Goal: Transaction & Acquisition: Book appointment/travel/reservation

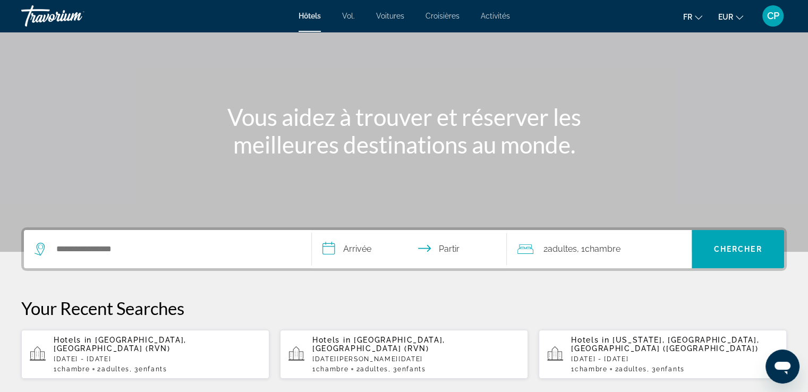
scroll to position [71, 0]
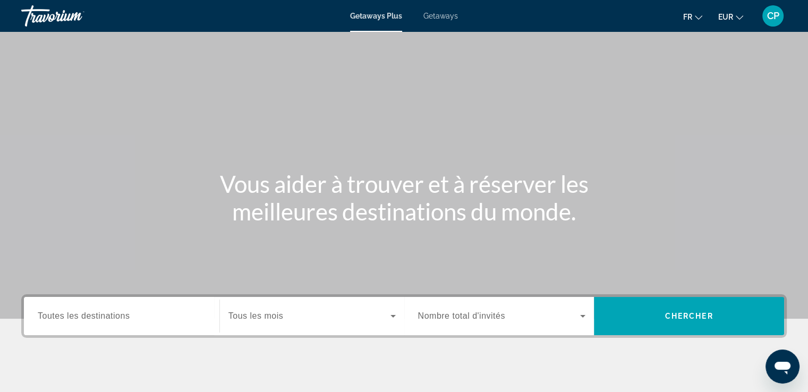
click at [440, 16] on span "Getaways" at bounding box center [441, 16] width 35 height 9
click at [100, 317] on span "Toutes les destinations" at bounding box center [84, 315] width 92 height 9
click at [100, 317] on input "Destination Toutes les destinations" at bounding box center [122, 316] width 168 height 13
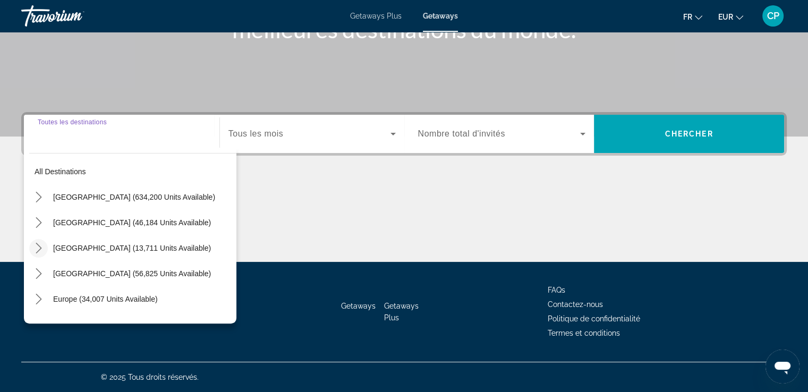
scroll to position [71, 0]
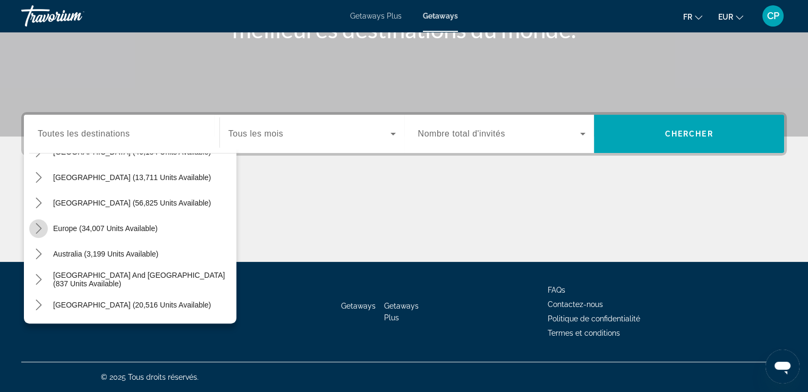
click at [39, 229] on icon "Toggle Europe (34,007 units available) submenu" at bounding box center [39, 228] width 6 height 11
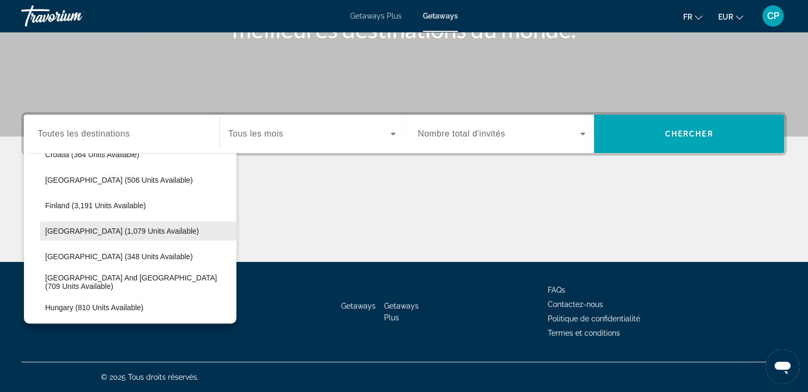
scroll to position [274, 0]
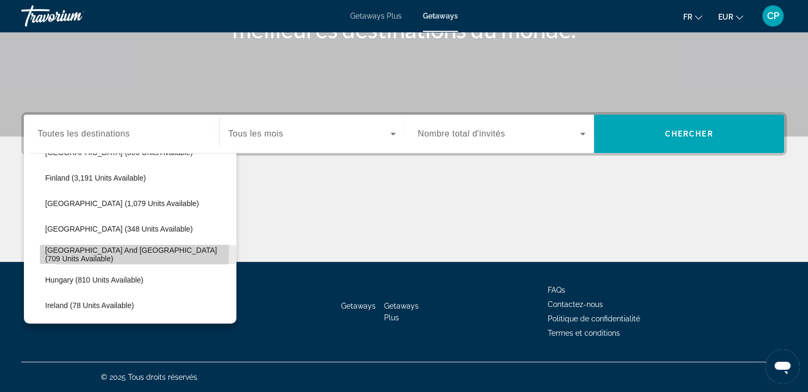
click at [75, 250] on span "Greece and Cyprus (709 units available)" at bounding box center [138, 254] width 186 height 17
type input "**********"
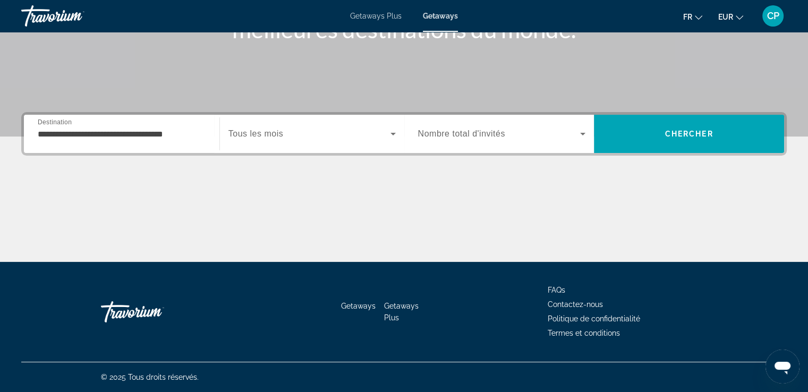
click at [685, 18] on span "fr" at bounding box center [688, 17] width 9 height 9
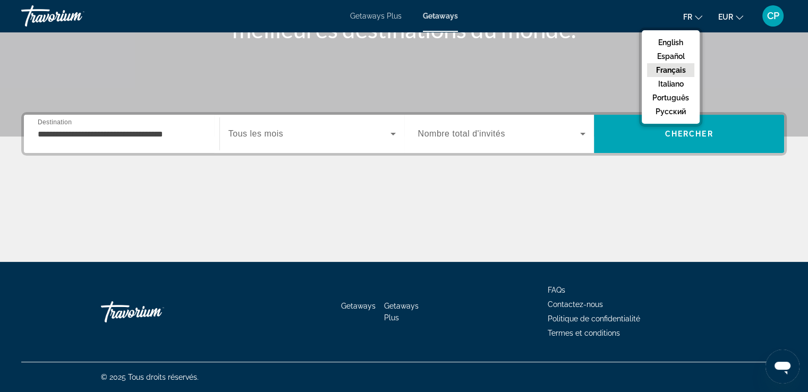
click at [659, 70] on button "Français" at bounding box center [670, 70] width 47 height 14
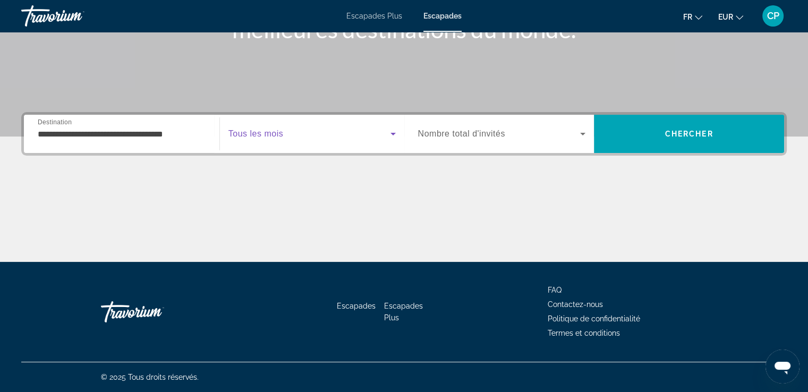
click at [392, 134] on icon "Widget de recherche" at bounding box center [393, 134] width 13 height 13
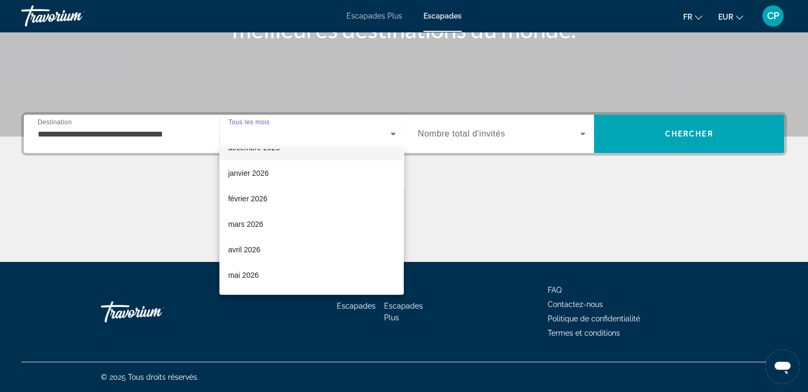
scroll to position [219, 0]
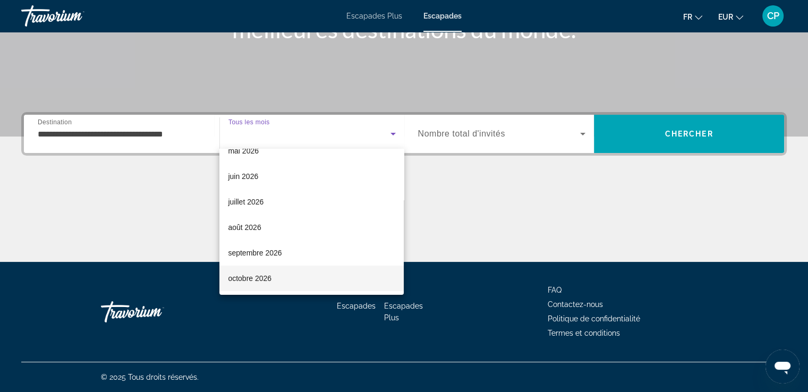
click at [255, 274] on font "octobre 2026" at bounding box center [250, 278] width 44 height 9
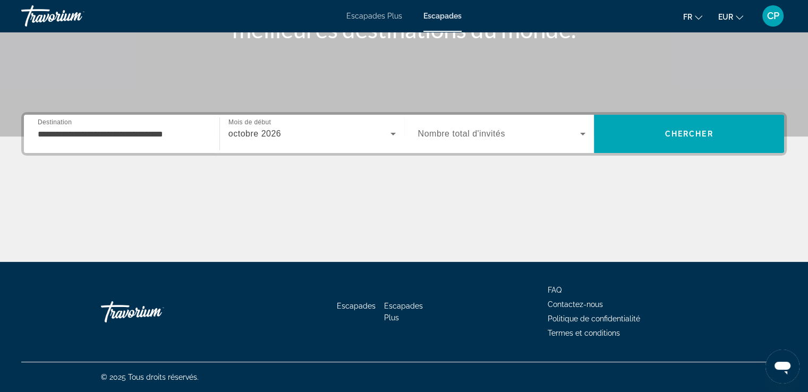
click at [459, 132] on font "Nombre total d'invités" at bounding box center [461, 133] width 87 height 9
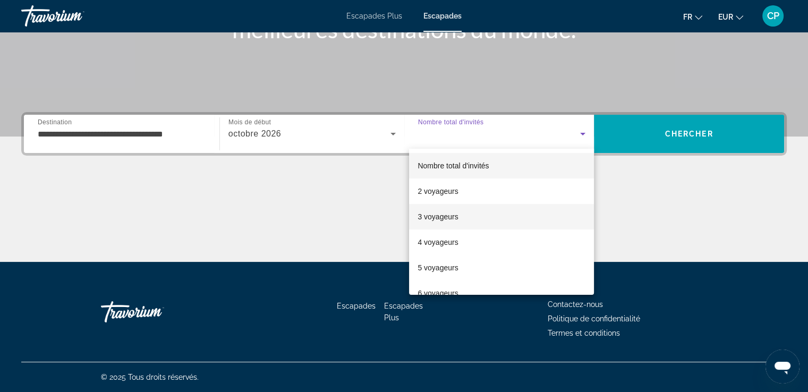
click at [434, 217] on font "3 voyageurs" at bounding box center [438, 217] width 40 height 9
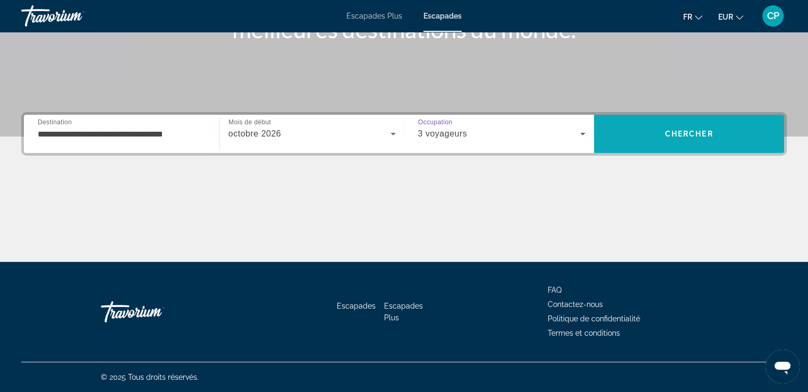
click at [685, 132] on font "Chercher" at bounding box center [689, 134] width 48 height 9
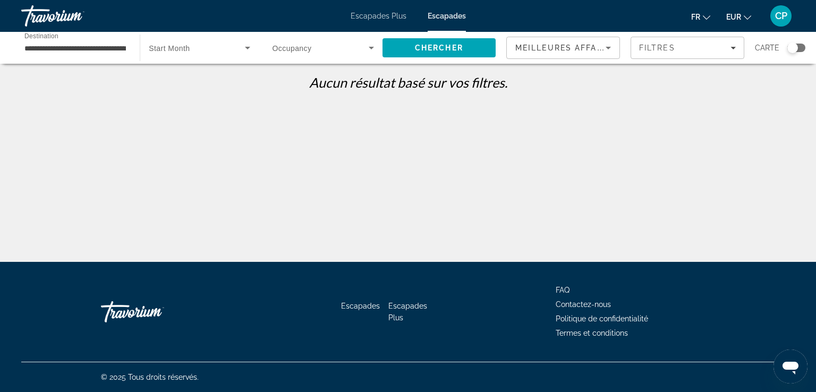
click at [179, 46] on span "Start Month" at bounding box center [169, 48] width 41 height 9
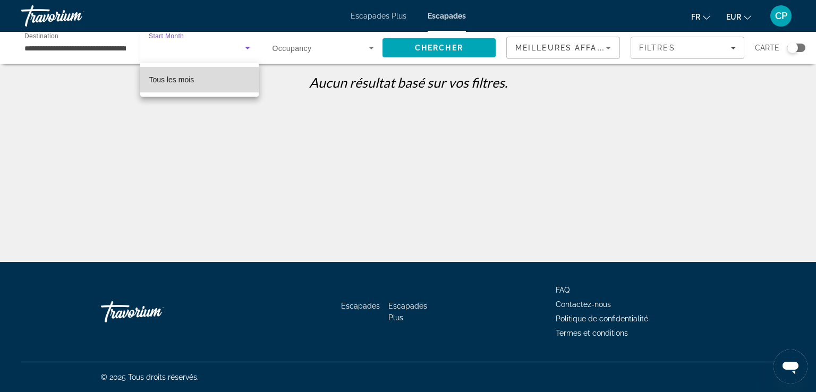
click at [179, 82] on font "Tous les mois" at bounding box center [171, 79] width 45 height 9
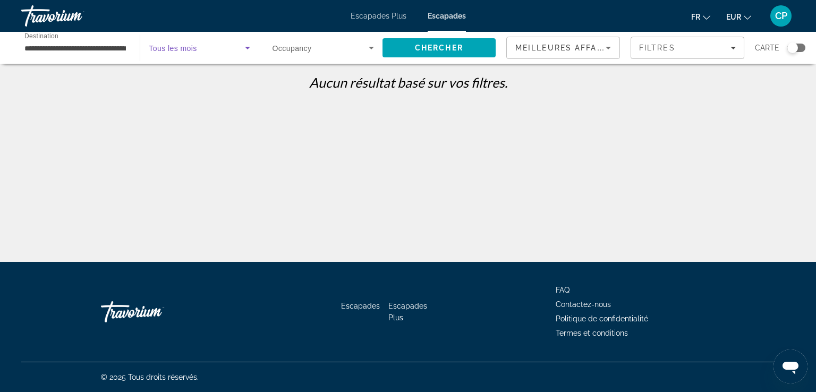
click at [190, 51] on span "Tous les mois" at bounding box center [173, 48] width 48 height 9
click at [248, 49] on div at bounding box center [408, 196] width 816 height 392
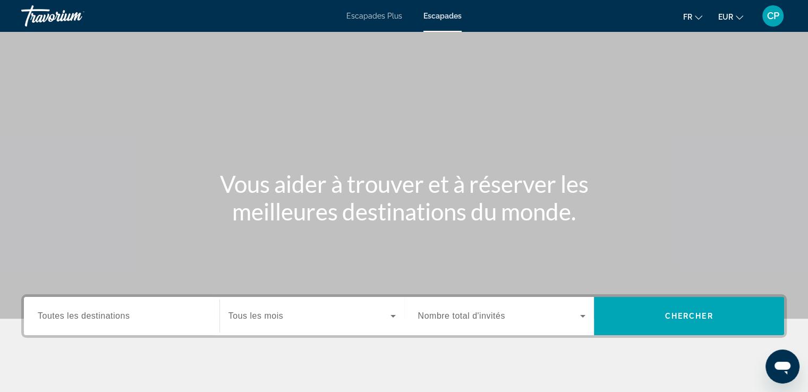
click at [129, 319] on span "Toutes les destinations" at bounding box center [84, 315] width 92 height 9
click at [129, 319] on input "Destination Toutes les destinations" at bounding box center [122, 316] width 168 height 13
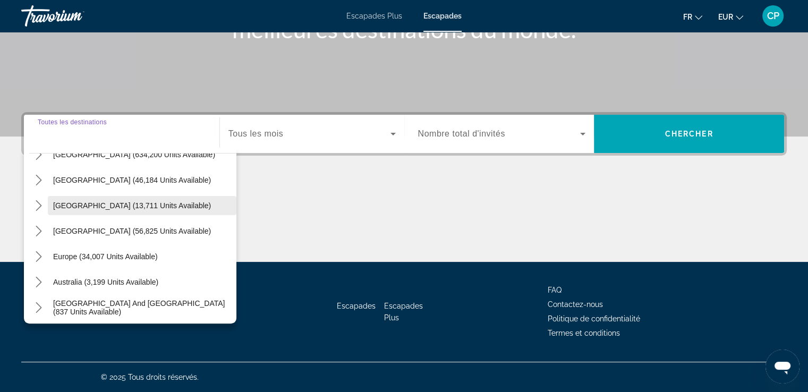
scroll to position [30, 0]
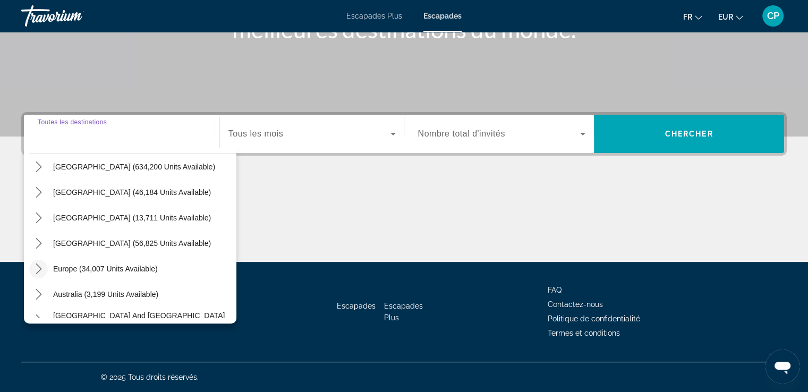
click at [39, 265] on icon "Toggle Europe (34,007 units available) submenu" at bounding box center [38, 269] width 11 height 11
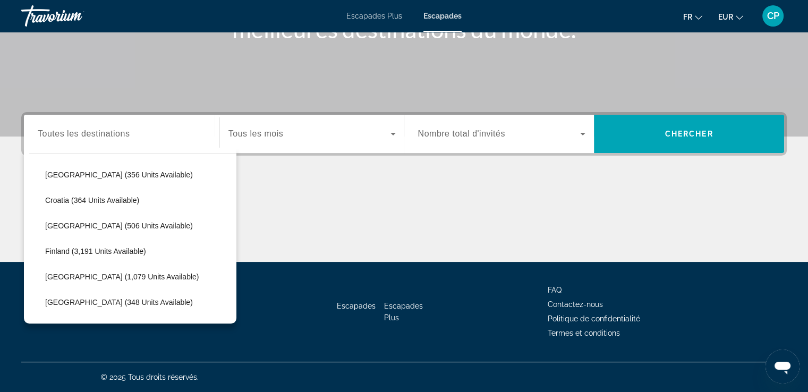
scroll to position [274, 0]
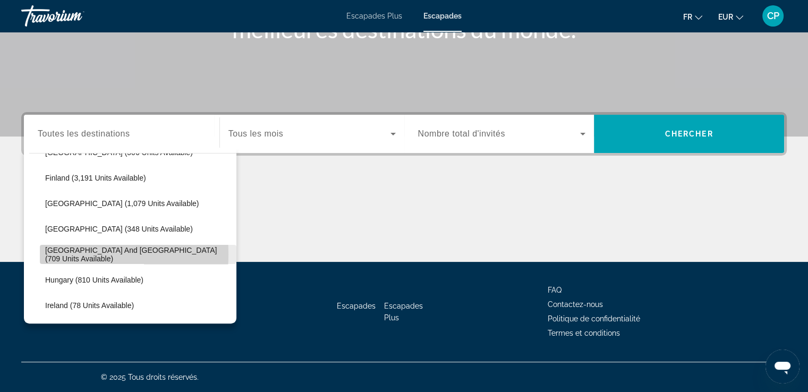
click at [51, 254] on span "[GEOGRAPHIC_DATA] and [GEOGRAPHIC_DATA] (709 units available)" at bounding box center [138, 254] width 186 height 17
type input "**********"
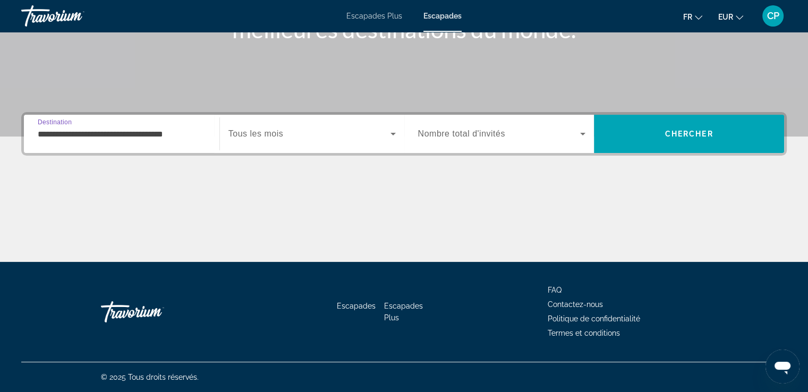
click at [394, 135] on icon "Search widget" at bounding box center [393, 134] width 13 height 13
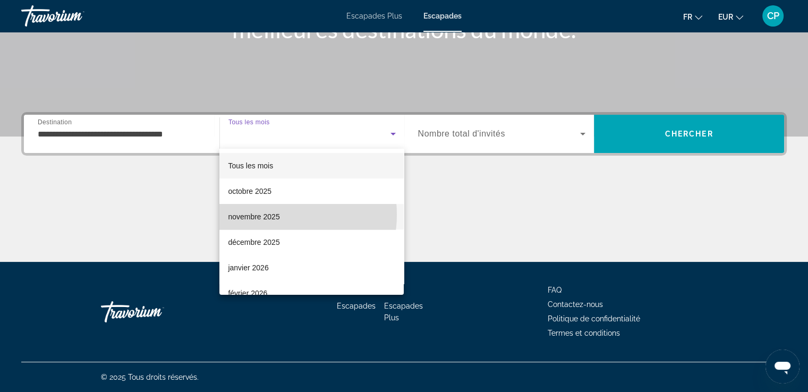
click at [272, 215] on font "novembre 2025" at bounding box center [254, 217] width 52 height 9
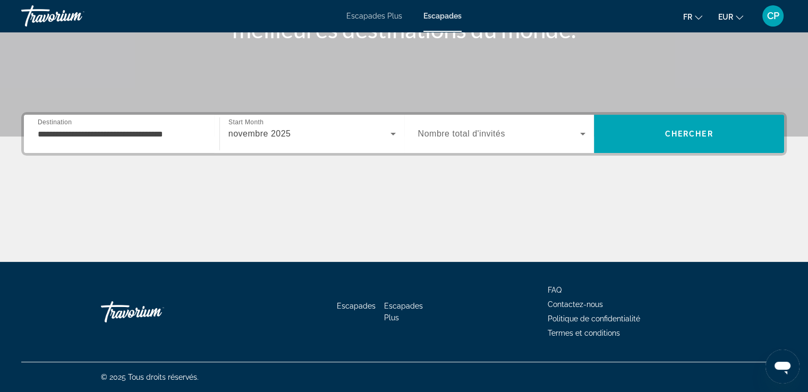
click at [483, 136] on span "Nombre total d'invités" at bounding box center [461, 133] width 87 height 9
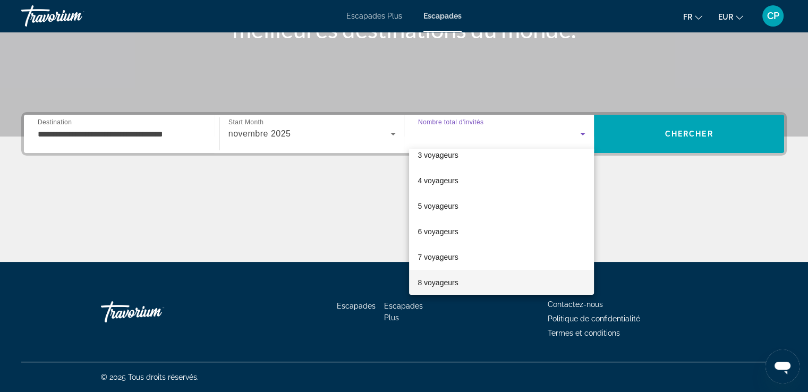
scroll to position [46, 0]
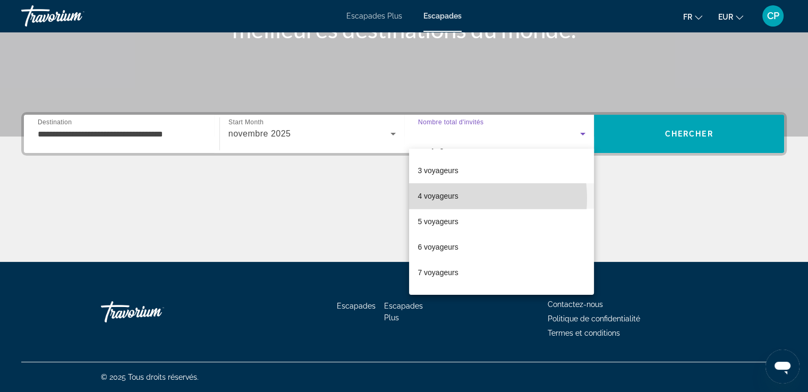
click at [450, 198] on font "4 voyageurs" at bounding box center [438, 196] width 40 height 9
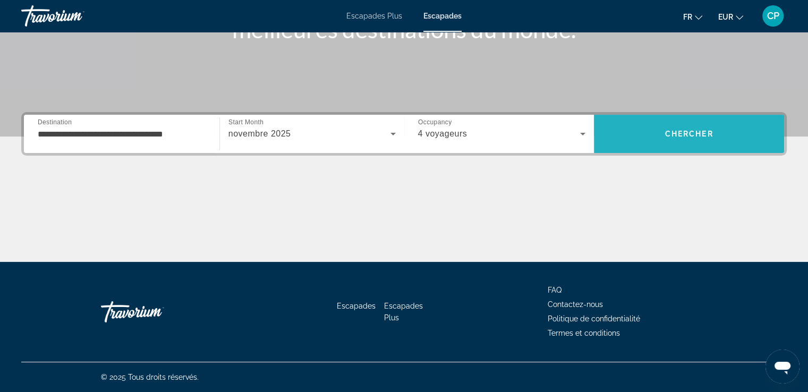
click at [687, 132] on span "Chercher" at bounding box center [689, 134] width 48 height 9
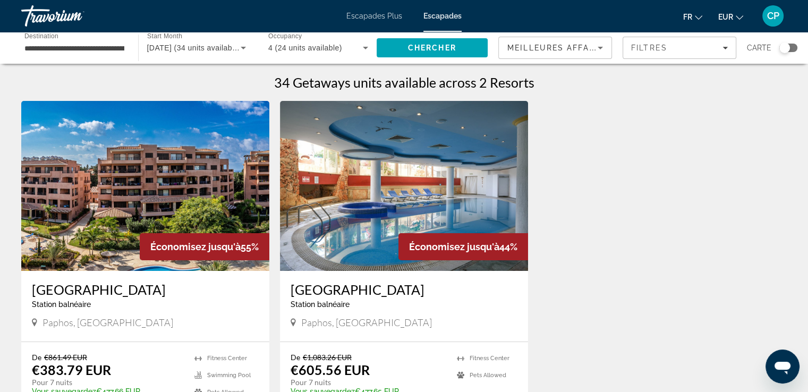
scroll to position [71, 0]
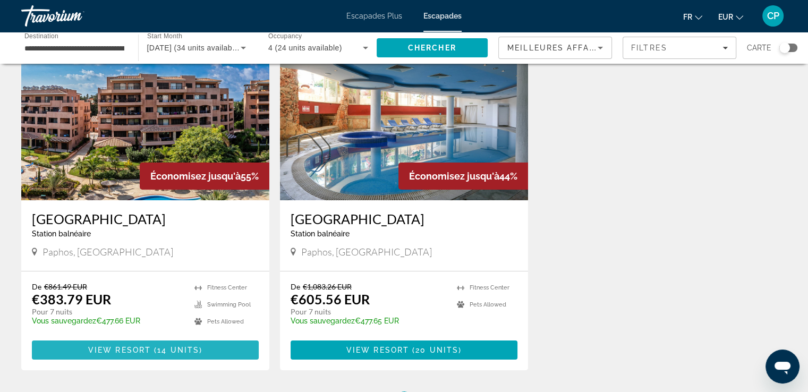
click at [68, 352] on span "Contenu principal" at bounding box center [145, 351] width 227 height 26
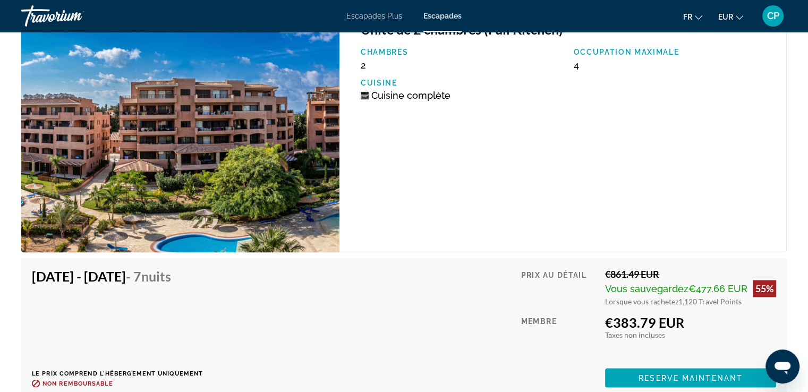
scroll to position [1772, 0]
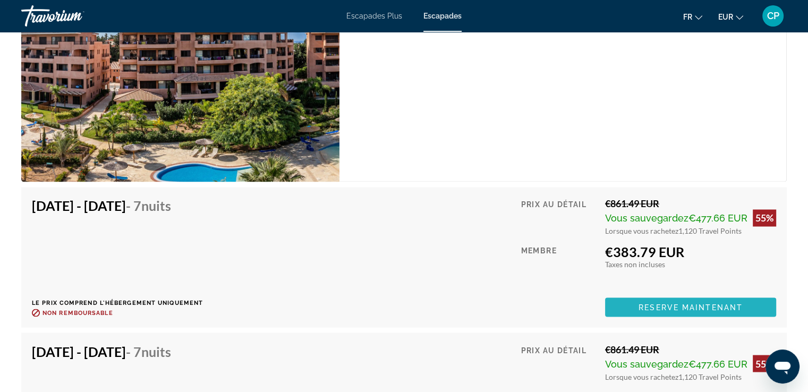
click at [687, 306] on span "Reserve maintenant" at bounding box center [691, 307] width 104 height 9
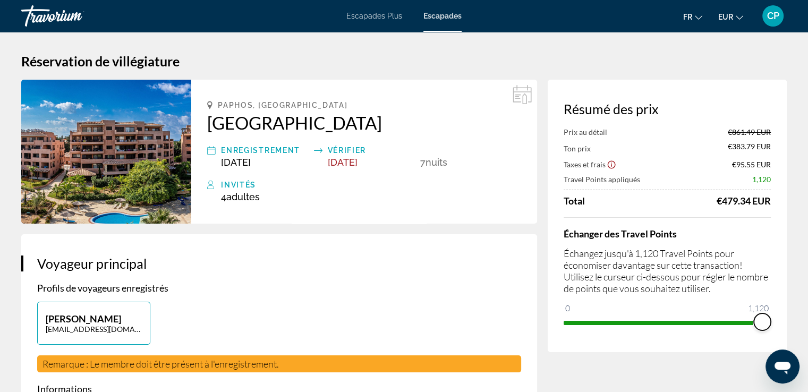
click at [764, 326] on span "ngx-slider" at bounding box center [762, 322] width 17 height 17
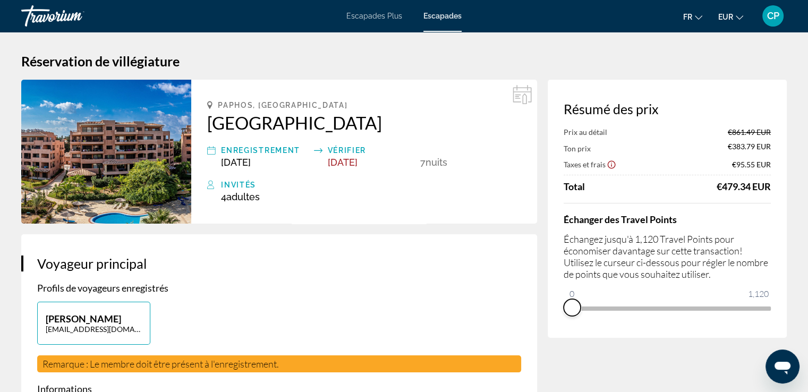
drag, startPoint x: 762, startPoint y: 324, endPoint x: 561, endPoint y: 328, distance: 201.0
click at [558, 330] on div "Résumé des prix Prix au détail €861.49 EUR Ton prix €383.79 EUR Taxes et frais …" at bounding box center [667, 209] width 239 height 258
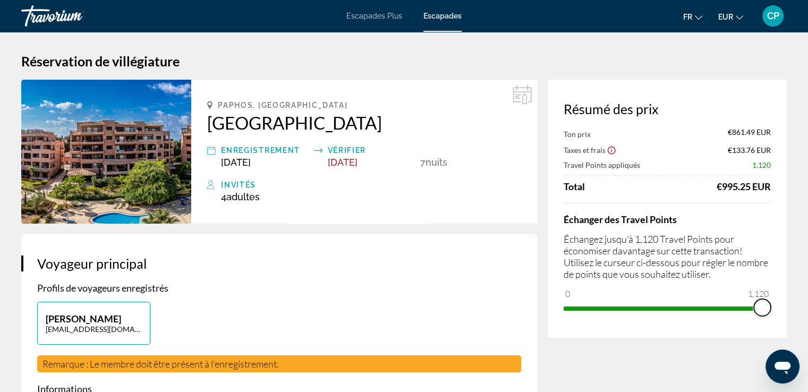
drag, startPoint x: 572, startPoint y: 291, endPoint x: 787, endPoint y: 321, distance: 217.4
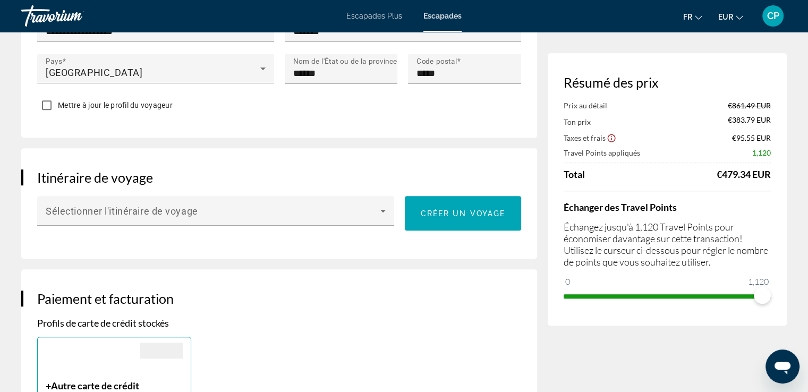
scroll to position [496, 0]
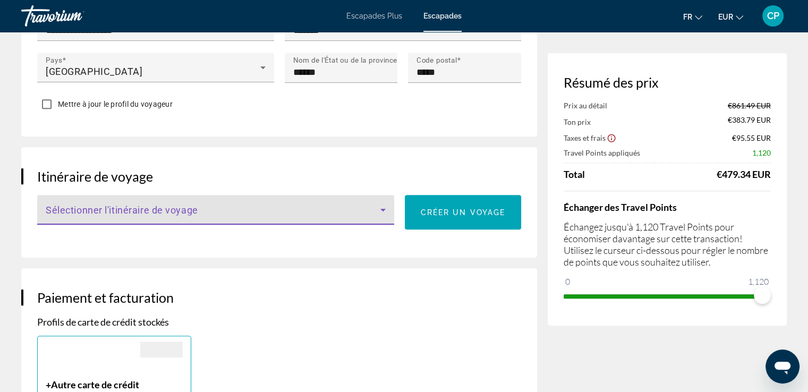
click at [381, 216] on icon "Contenu principal" at bounding box center [383, 210] width 13 height 13
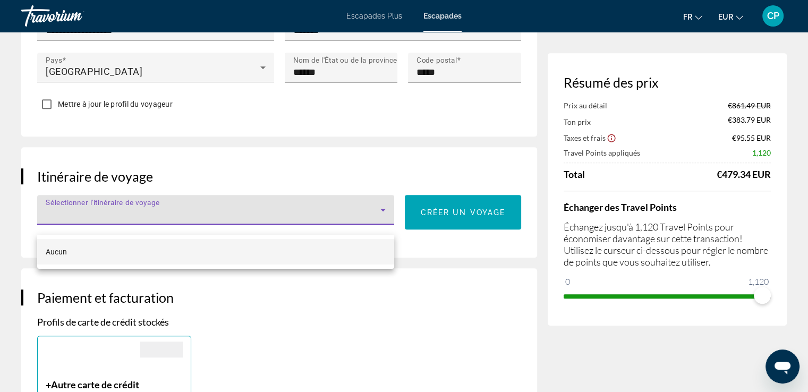
click at [381, 220] on div at bounding box center [404, 196] width 808 height 392
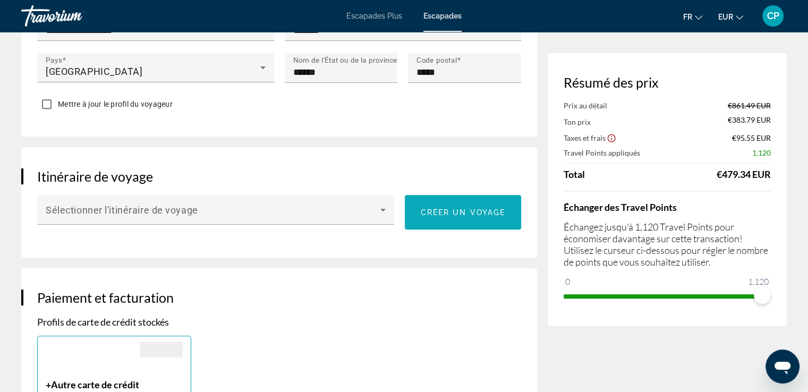
click at [431, 217] on span "Créer un voyage" at bounding box center [463, 212] width 85 height 9
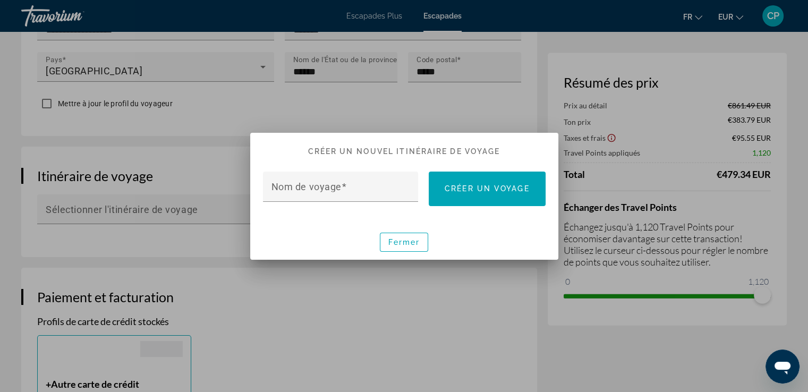
scroll to position [0, 0]
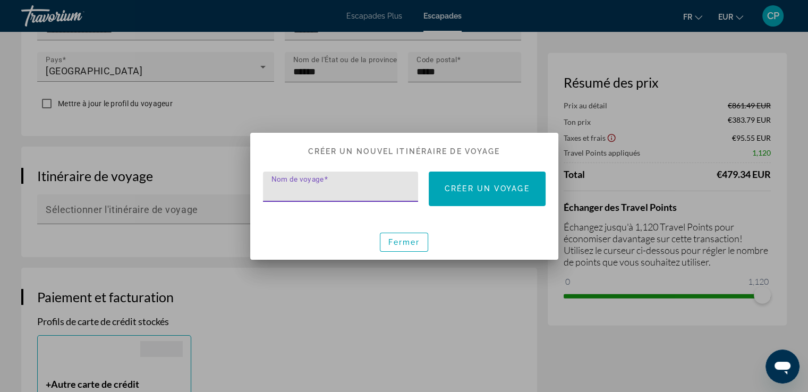
click at [367, 185] on input "Nom de voyage" at bounding box center [344, 191] width 145 height 13
click at [407, 245] on font "Fermer" at bounding box center [405, 242] width 32 height 9
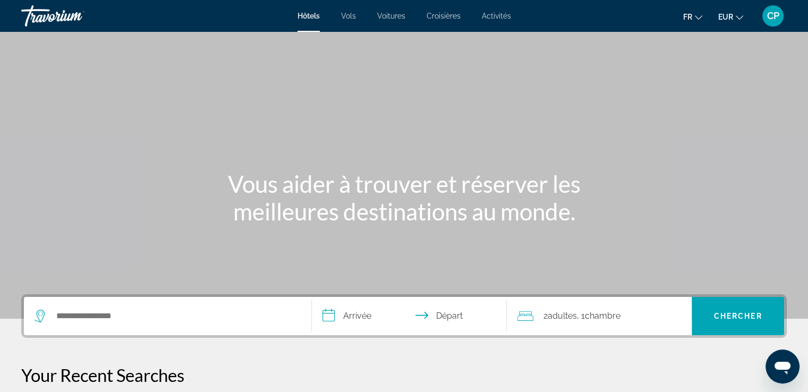
click at [392, 17] on span "Voitures" at bounding box center [391, 16] width 28 height 9
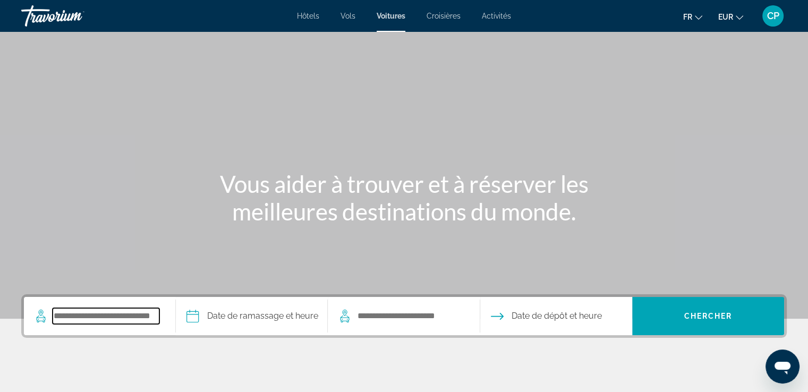
click at [102, 317] on input "Search pickup location" at bounding box center [106, 316] width 107 height 16
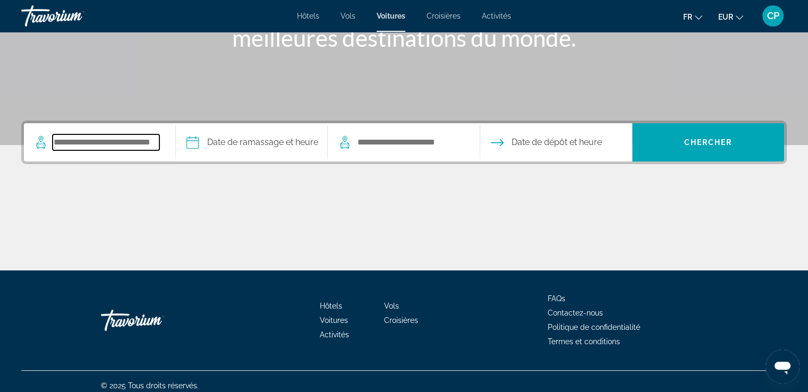
scroll to position [182, 0]
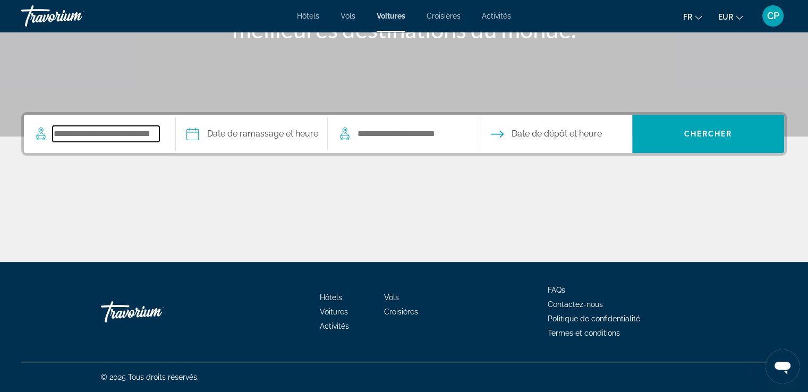
click at [116, 132] on input "Search pickup location" at bounding box center [106, 134] width 107 height 16
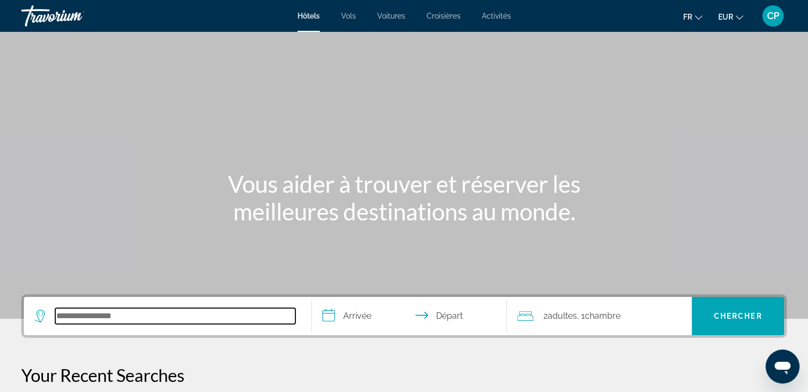
click at [98, 309] on input "Search hotel destination" at bounding box center [175, 316] width 240 height 16
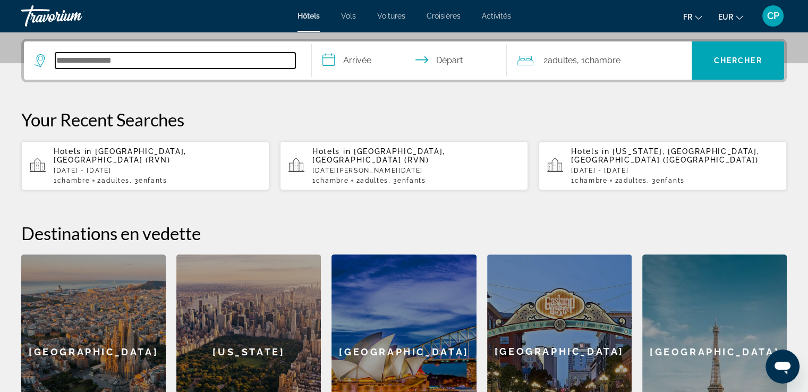
scroll to position [259, 0]
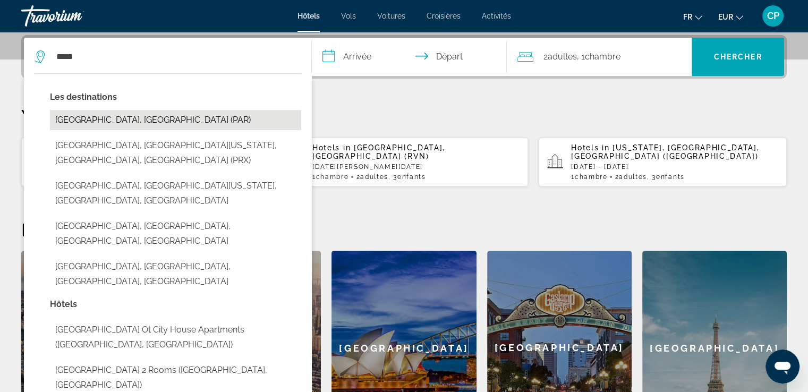
click at [81, 121] on button "Paris, France (PAR)" at bounding box center [175, 120] width 251 height 20
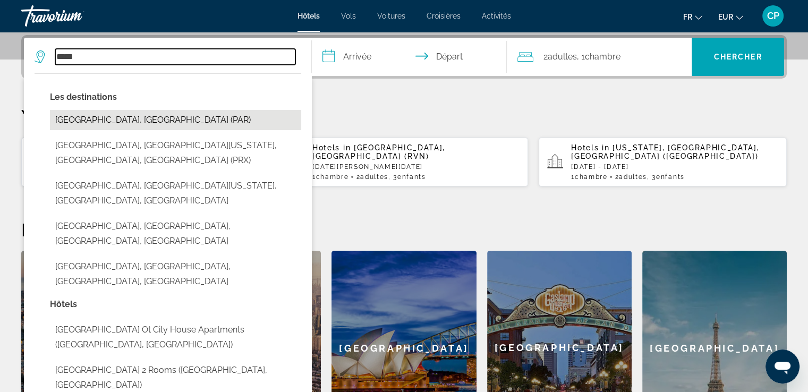
type input "**********"
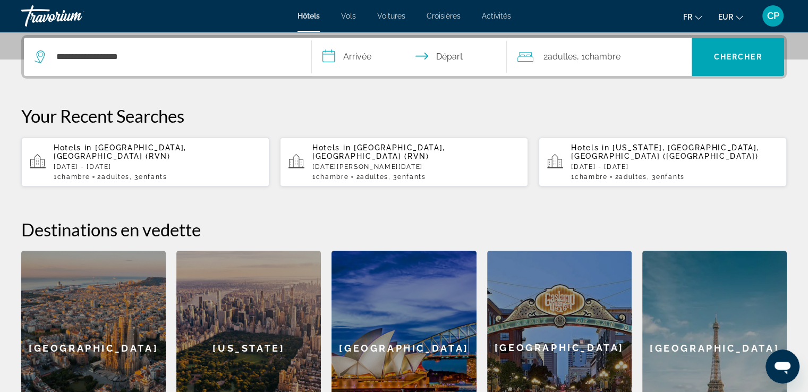
click at [350, 58] on input "**********" at bounding box center [412, 58] width 200 height 41
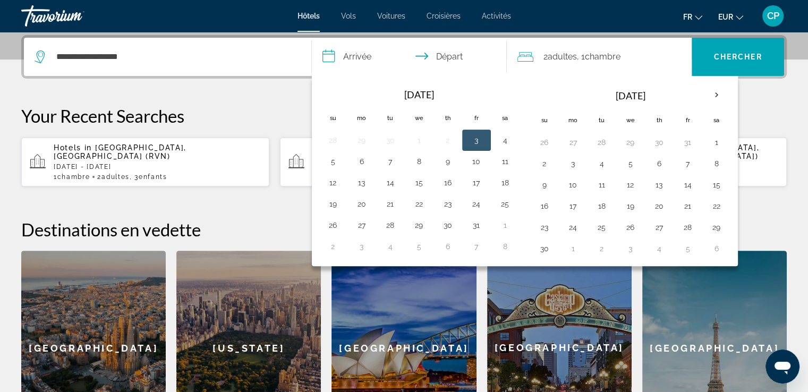
click at [476, 139] on button "3" at bounding box center [476, 140] width 17 height 15
click at [502, 140] on button "4" at bounding box center [505, 140] width 17 height 15
type input "**********"
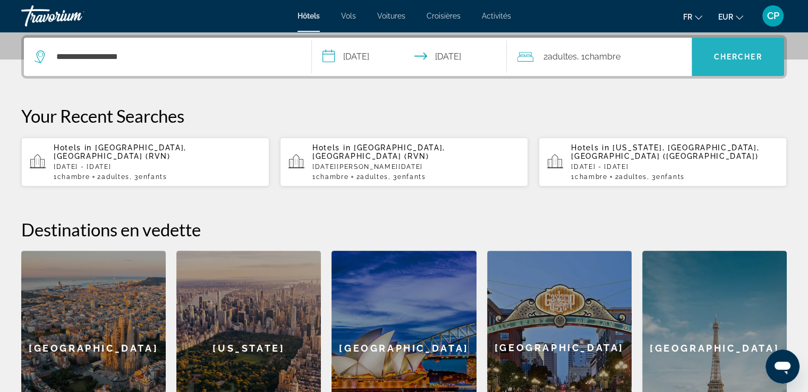
click at [726, 54] on span "Chercher" at bounding box center [738, 57] width 48 height 9
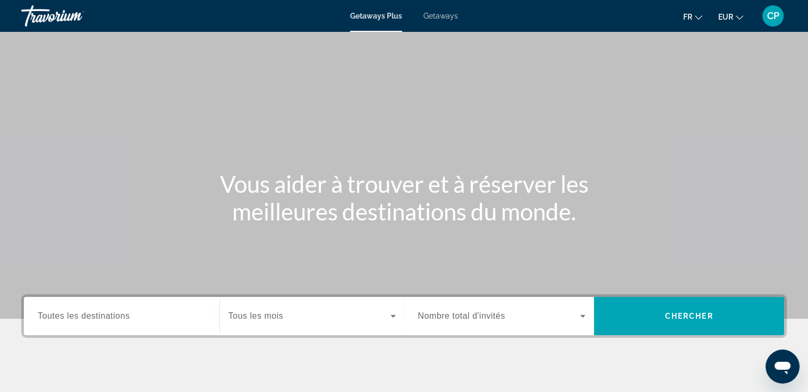
click at [109, 317] on span "Toutes les destinations" at bounding box center [84, 315] width 92 height 9
click at [109, 317] on input "Destination Toutes les destinations" at bounding box center [122, 316] width 168 height 13
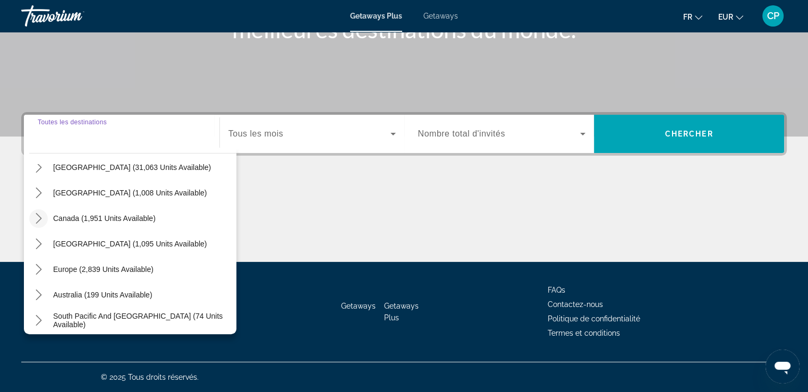
scroll to position [71, 0]
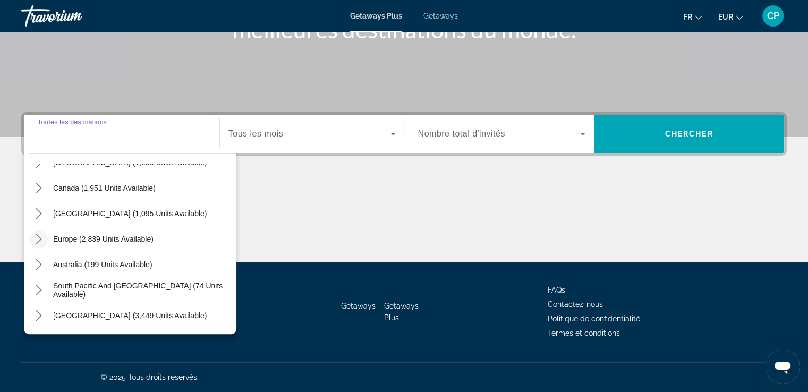
click at [38, 241] on icon "Toggle Europe (2,839 units available) submenu" at bounding box center [39, 239] width 6 height 11
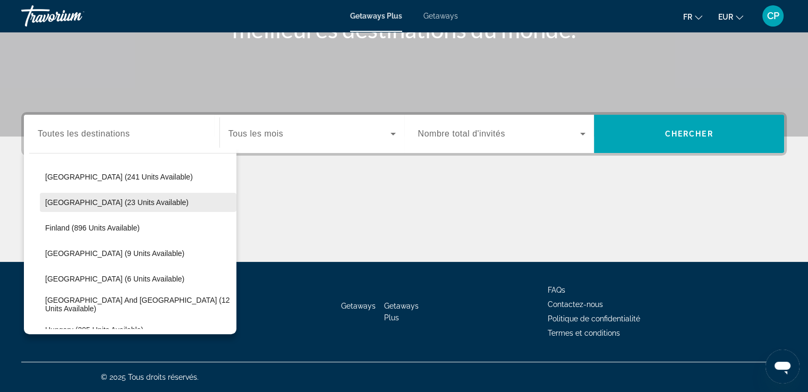
scroll to position [204, 0]
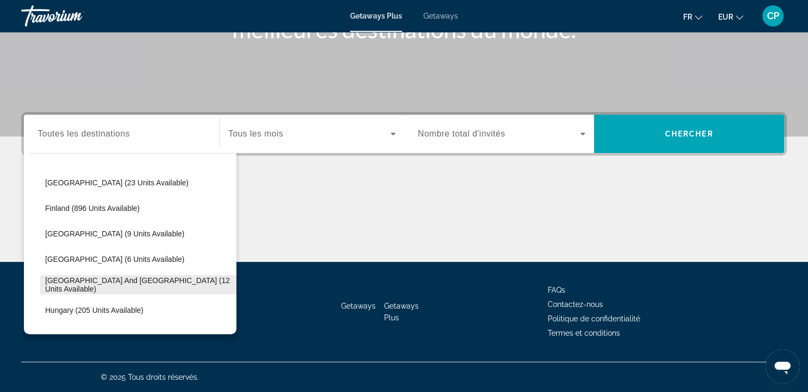
click at [69, 283] on span "[GEOGRAPHIC_DATA] and [GEOGRAPHIC_DATA] (12 units available)" at bounding box center [138, 284] width 186 height 17
type input "**********"
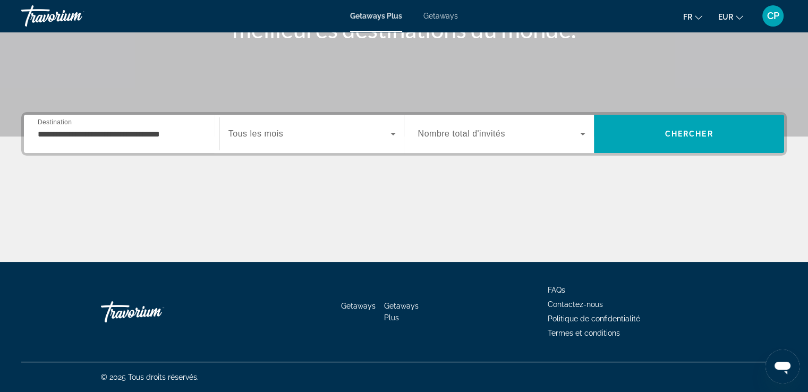
click at [242, 136] on span "Tous les mois" at bounding box center [256, 133] width 55 height 9
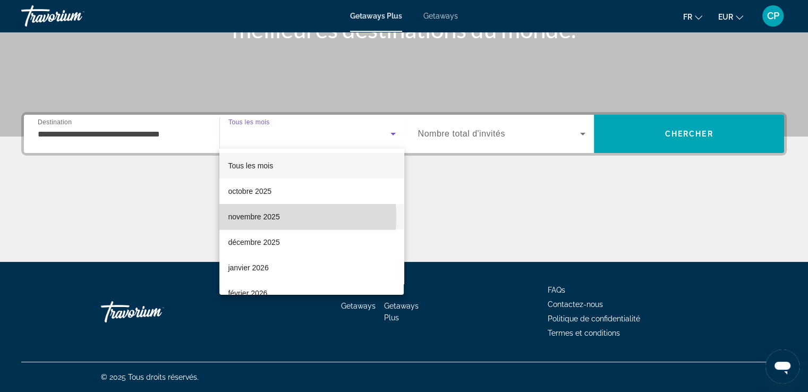
click at [260, 217] on span "novembre 2025" at bounding box center [254, 216] width 52 height 13
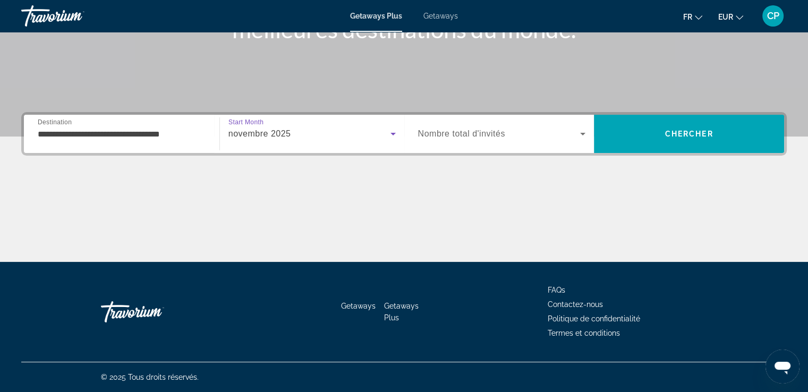
click at [491, 138] on span "Nombre total d'invités" at bounding box center [461, 133] width 87 height 9
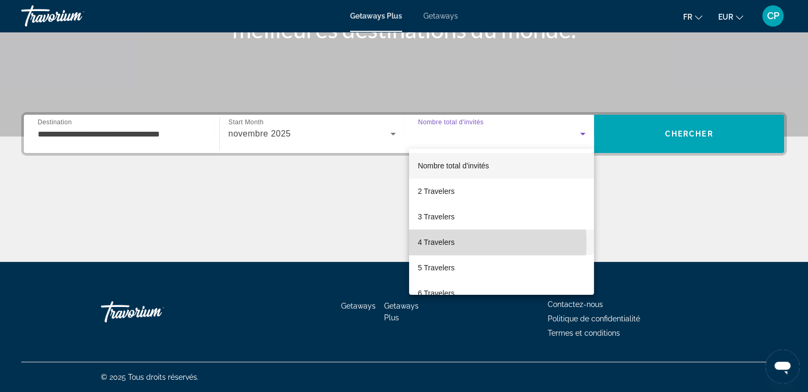
click at [435, 243] on span "4 Travelers" at bounding box center [436, 242] width 37 height 13
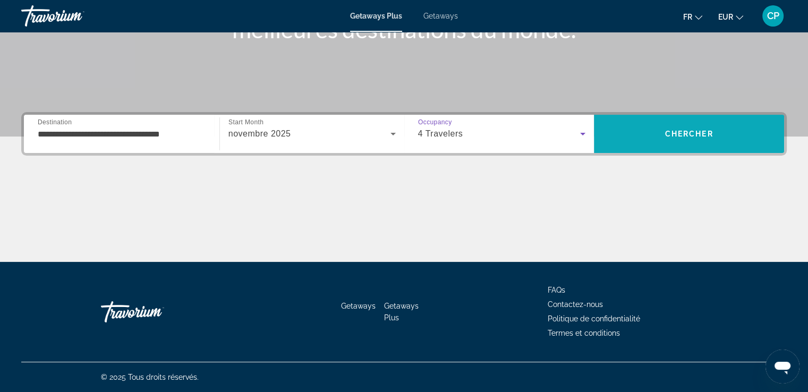
click at [685, 133] on span "Chercher" at bounding box center [689, 134] width 48 height 9
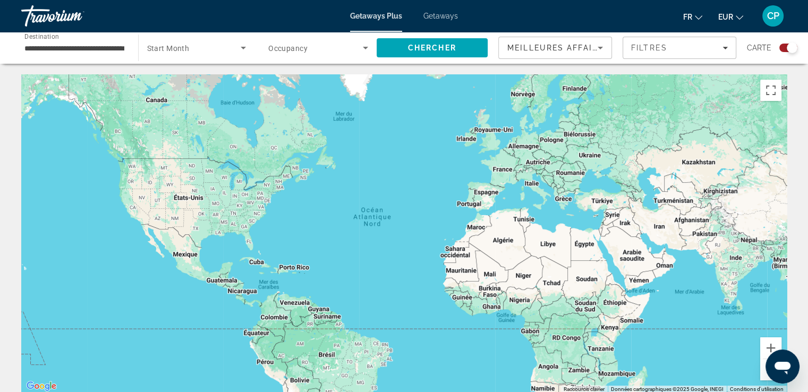
click at [437, 15] on span "Getaways" at bounding box center [441, 16] width 35 height 9
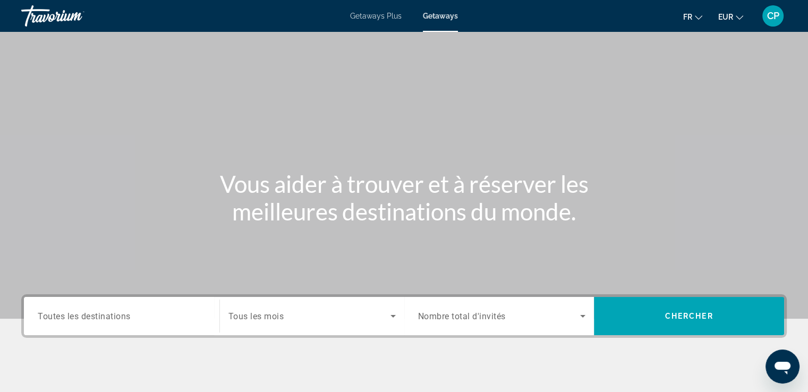
click at [105, 315] on span "Toutes les destinations" at bounding box center [84, 316] width 93 height 10
click at [105, 315] on input "Destination Toutes les destinations" at bounding box center [122, 316] width 168 height 13
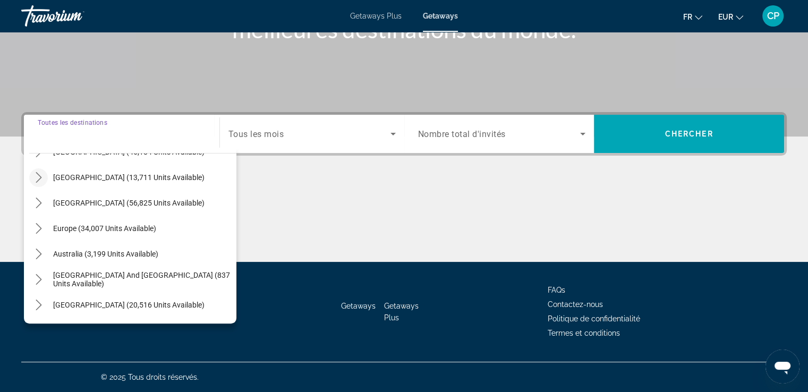
scroll to position [141, 0]
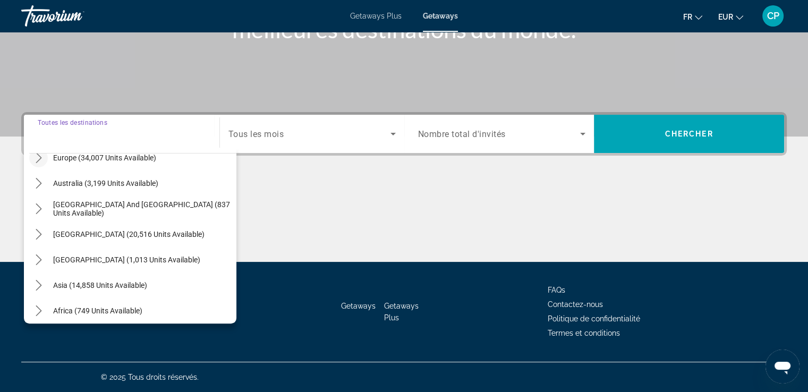
click at [41, 158] on icon "Toggle Europe (34,007 units available) submenu" at bounding box center [38, 158] width 11 height 11
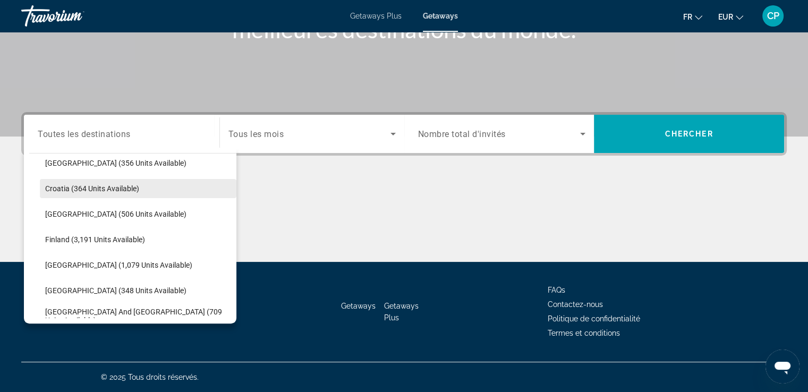
scroll to position [283, 0]
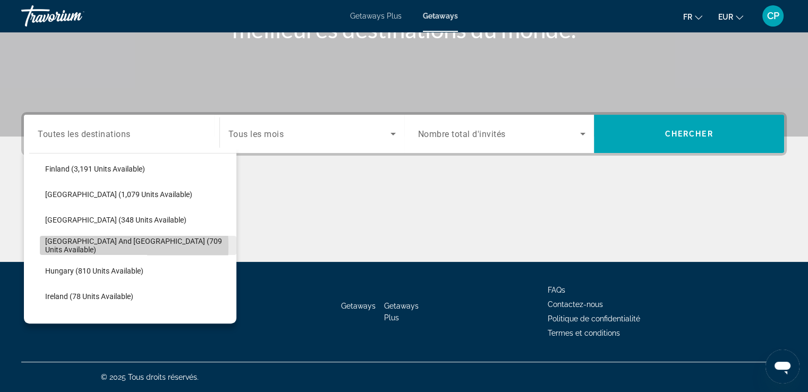
click at [53, 246] on span "[GEOGRAPHIC_DATA] and [GEOGRAPHIC_DATA] (709 units available)" at bounding box center [138, 245] width 186 height 17
type input "**********"
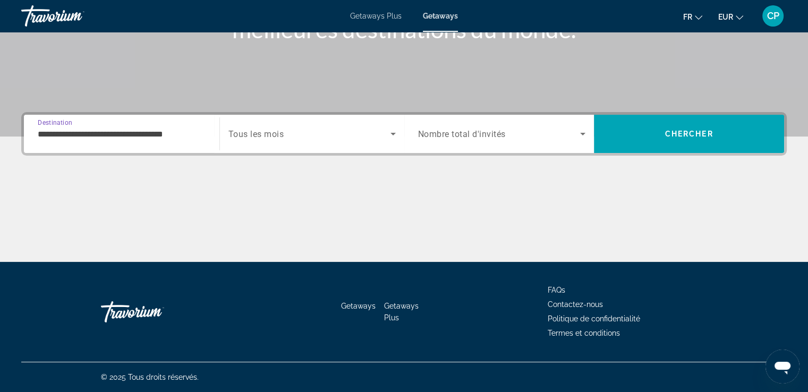
click at [282, 132] on span "Tous les mois" at bounding box center [257, 134] width 56 height 10
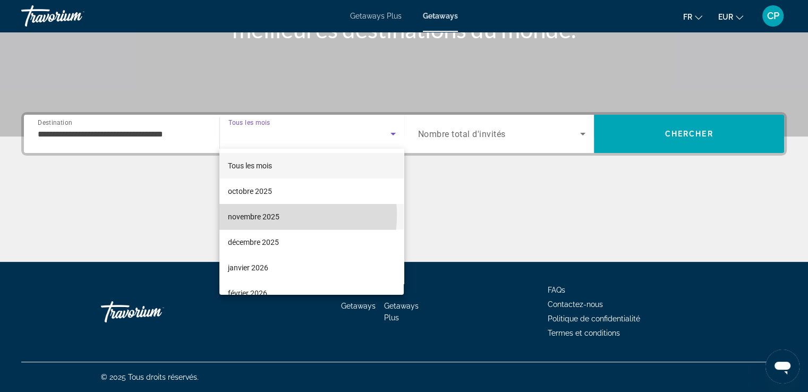
click at [249, 215] on span "novembre 2025" at bounding box center [254, 216] width 52 height 13
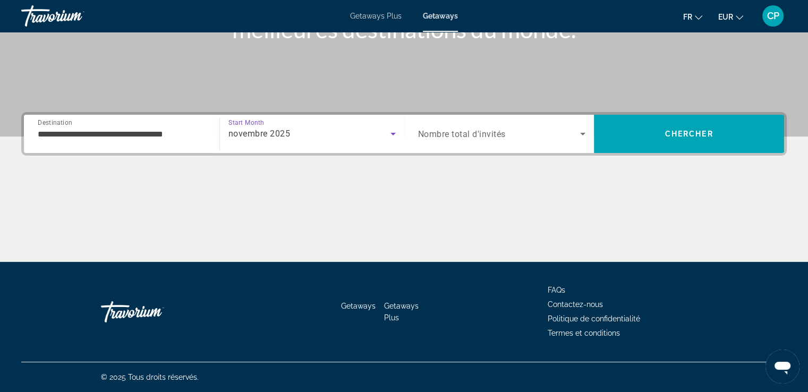
click at [485, 135] on span "Nombre total d'invités" at bounding box center [462, 134] width 88 height 10
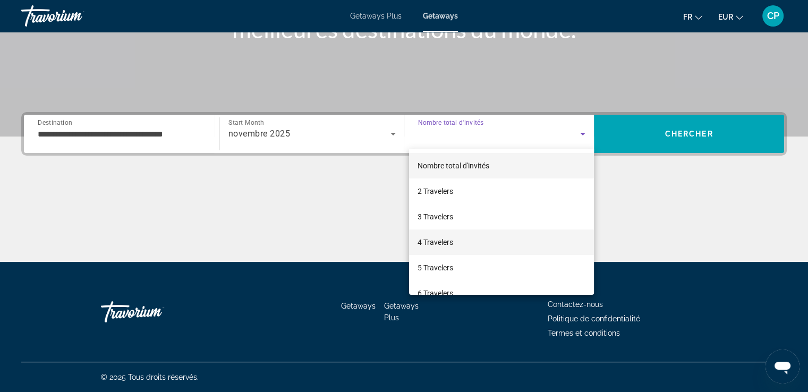
click at [433, 241] on span "4 Travelers" at bounding box center [436, 242] width 36 height 13
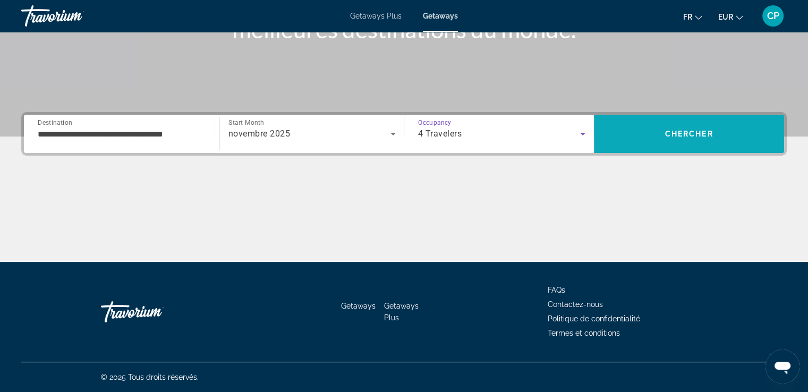
click at [699, 125] on span "Search" at bounding box center [689, 134] width 190 height 26
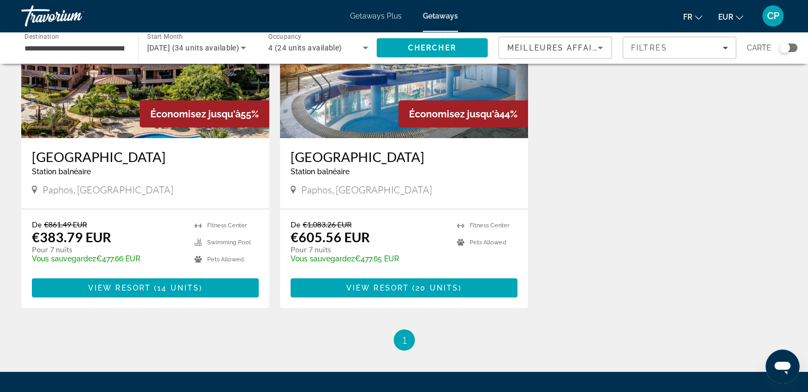
scroll to position [141, 0]
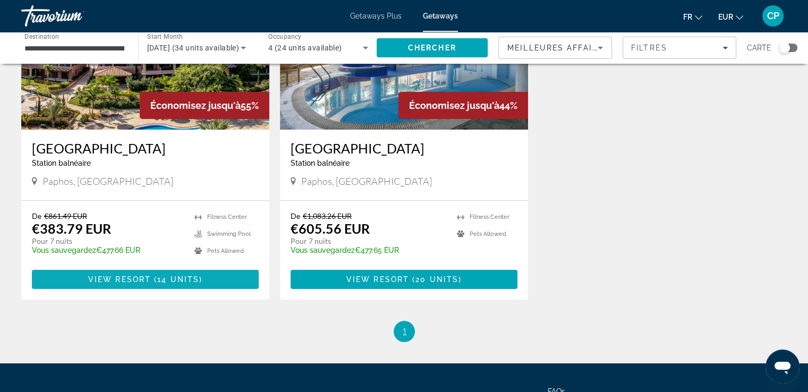
click at [168, 276] on span "14 units" at bounding box center [178, 279] width 42 height 9
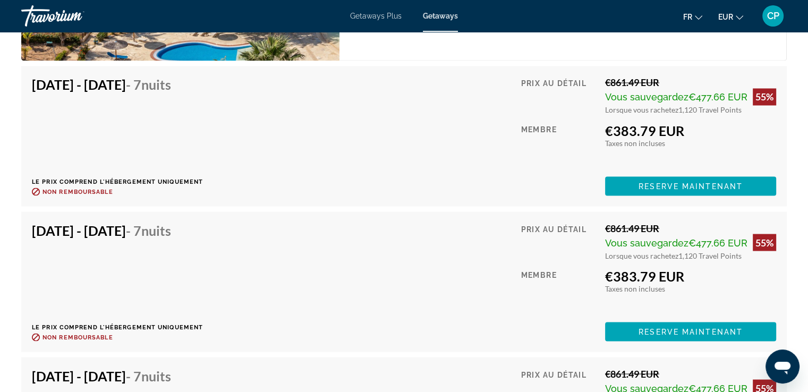
scroll to position [1913, 0]
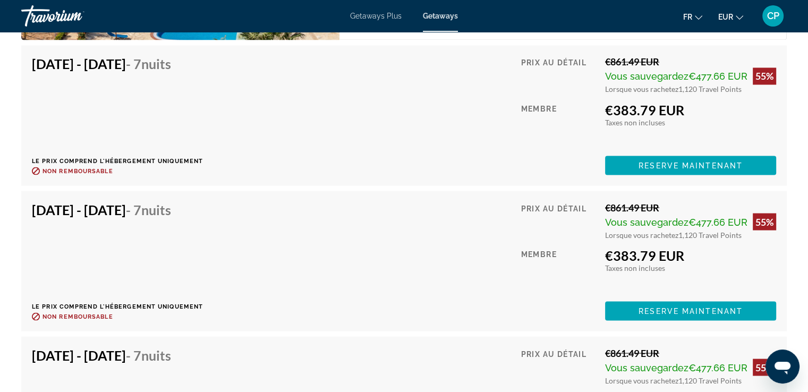
drag, startPoint x: 803, startPoint y: 170, endPoint x: 755, endPoint y: 226, distance: 73.2
click at [413, 149] on div "[DATE] - [DATE] - 7 nuits Le prix comprend l'hébergement uniquement Remboursabl…" at bounding box center [404, 115] width 745 height 119
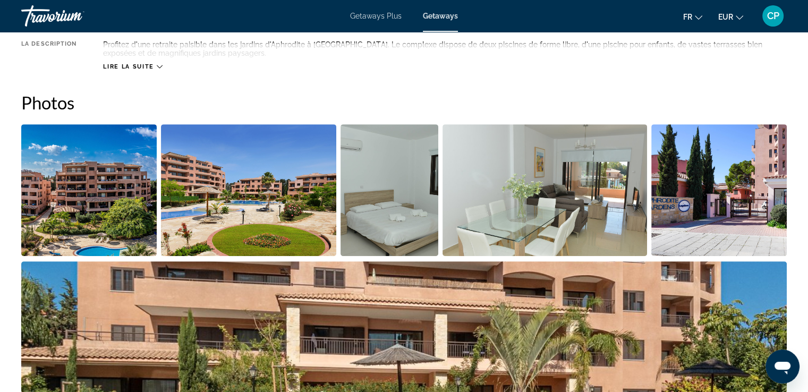
scroll to position [213, 0]
